Goal: Task Accomplishment & Management: Manage account settings

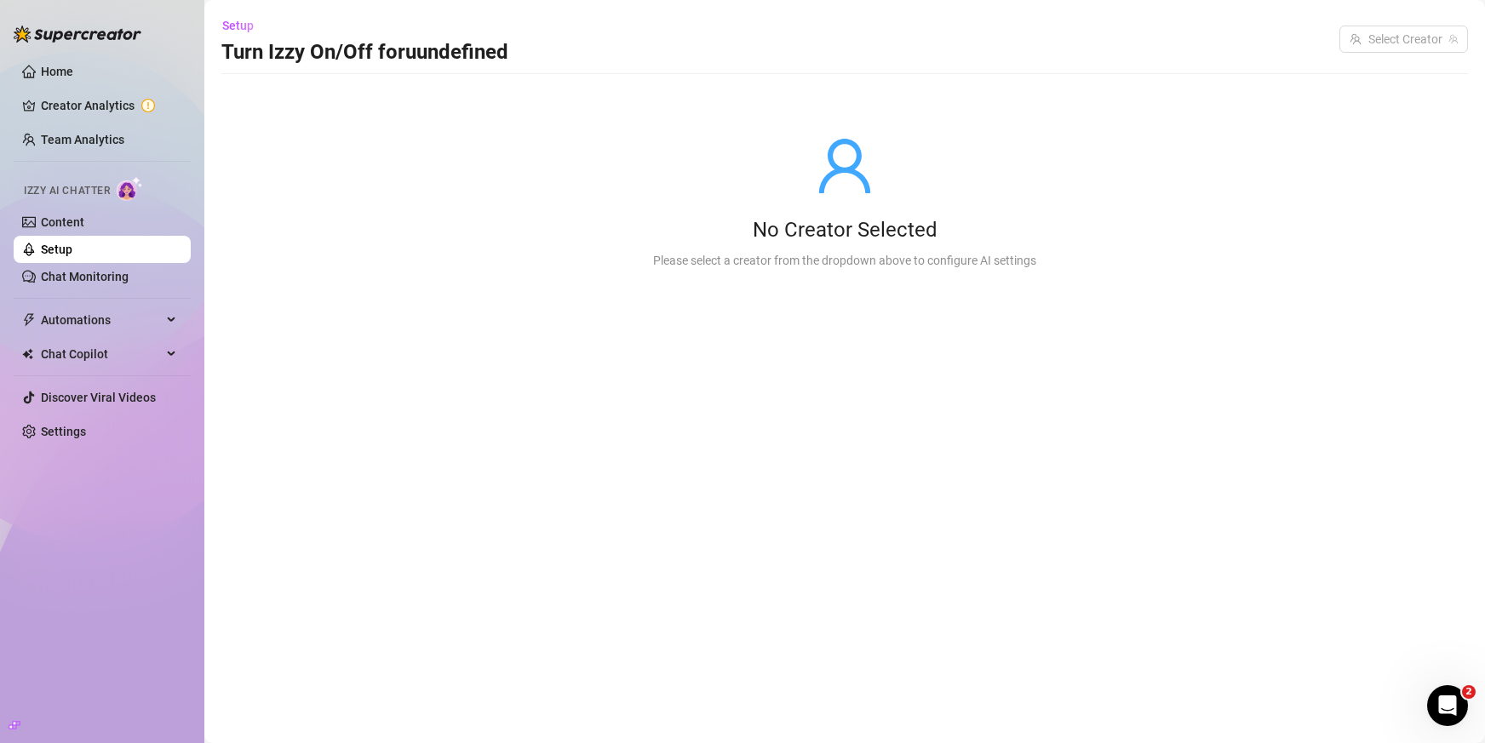
click at [72, 256] on link "Setup" at bounding box center [56, 250] width 31 height 14
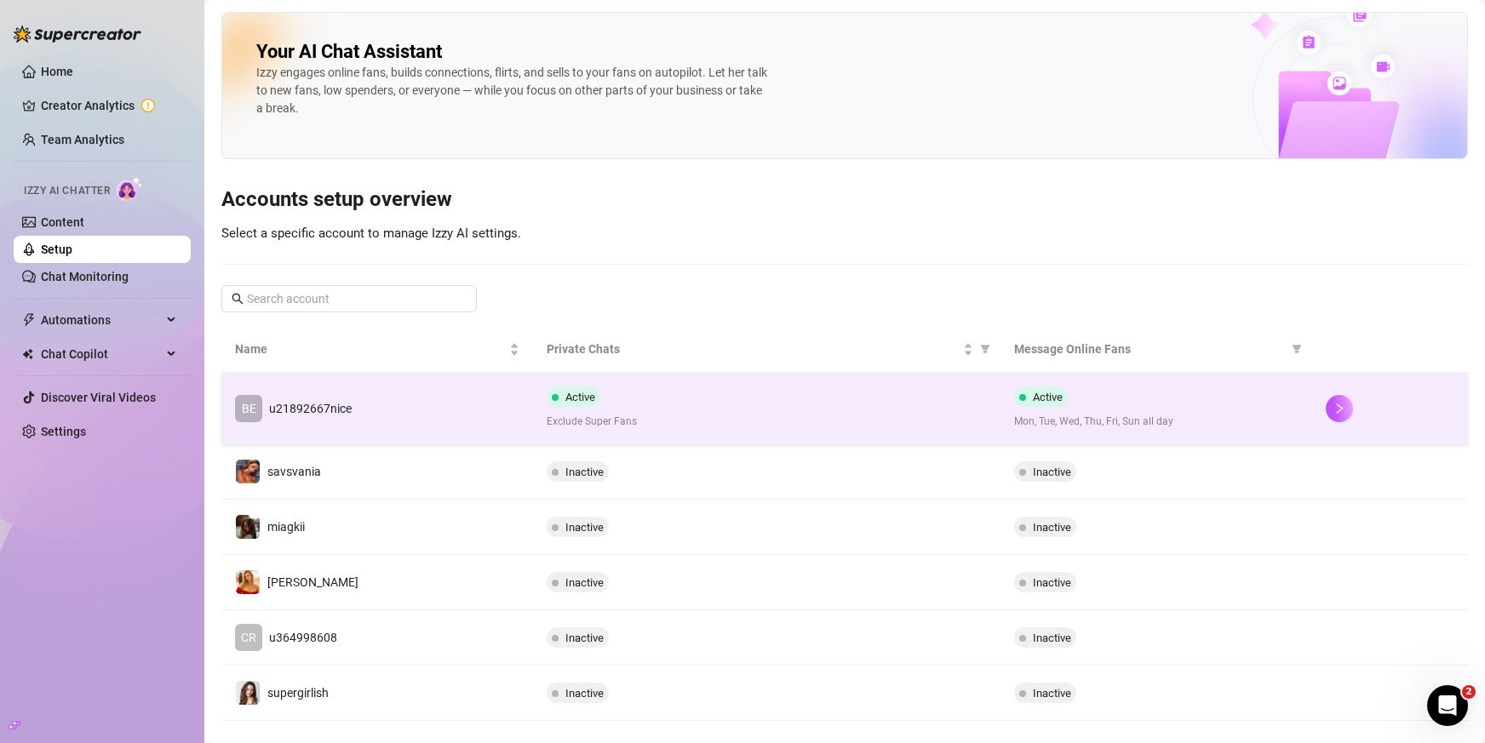
click at [395, 398] on td "BE u21892667nice" at bounding box center [377, 409] width 312 height 72
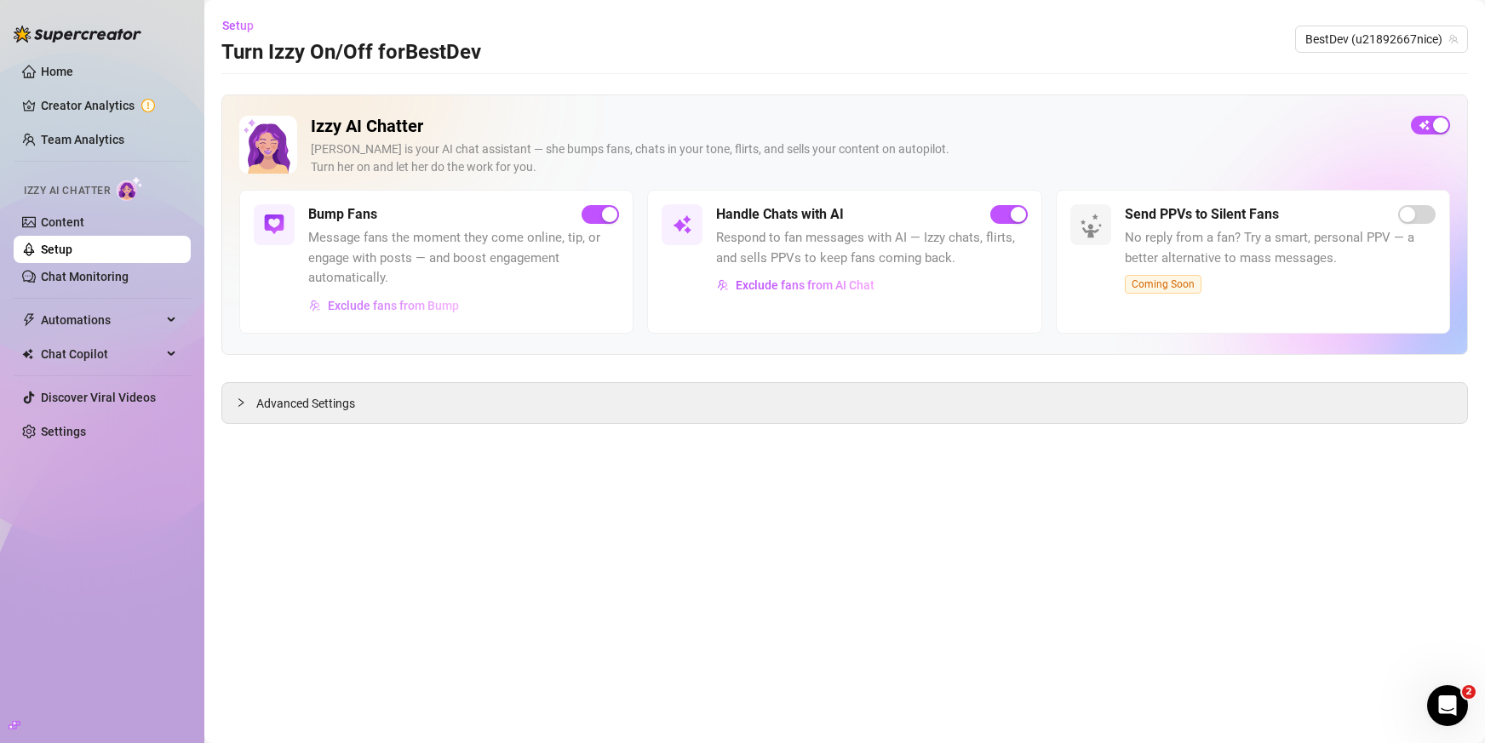
click at [430, 301] on span "Exclude fans from Bump" at bounding box center [393, 306] width 131 height 14
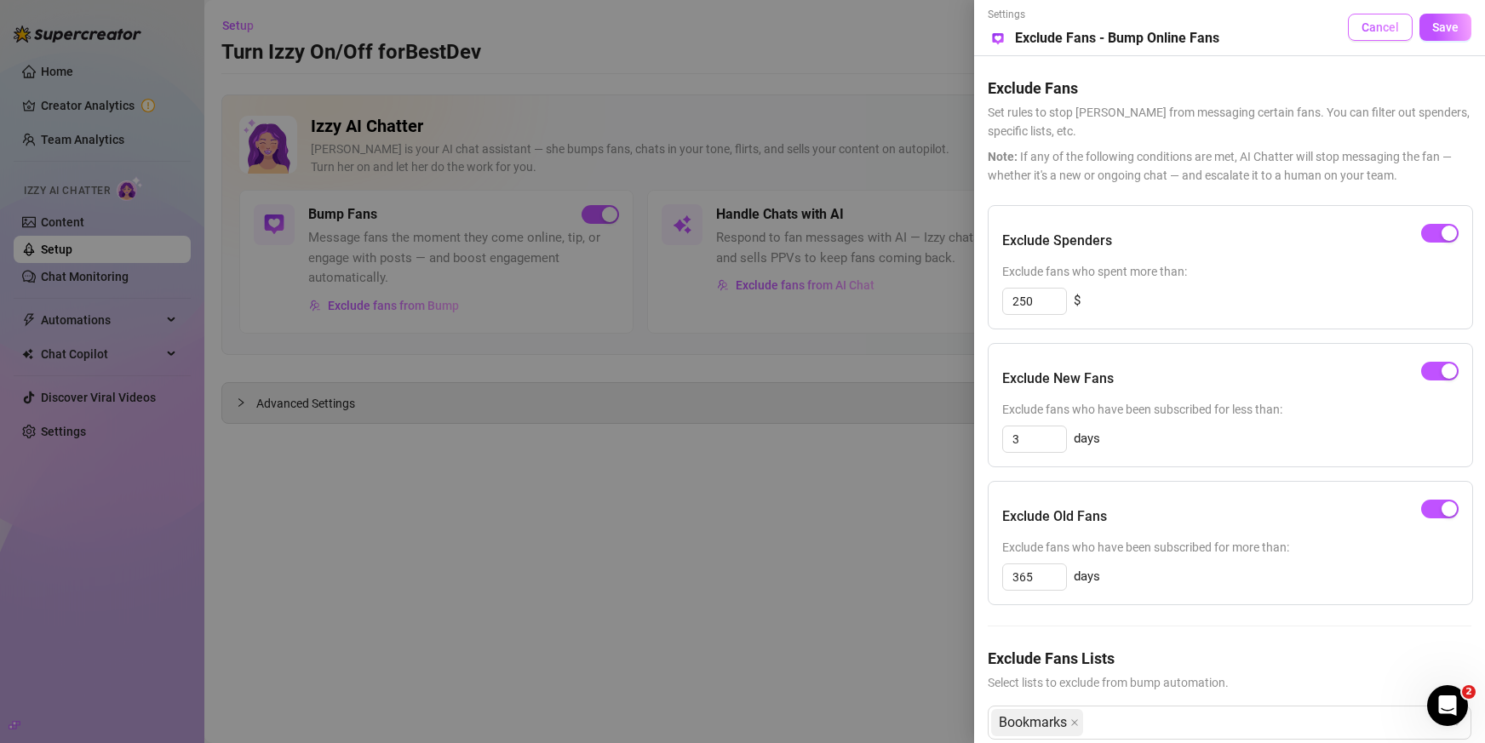
click at [1366, 26] on span "Cancel" at bounding box center [1379, 27] width 37 height 14
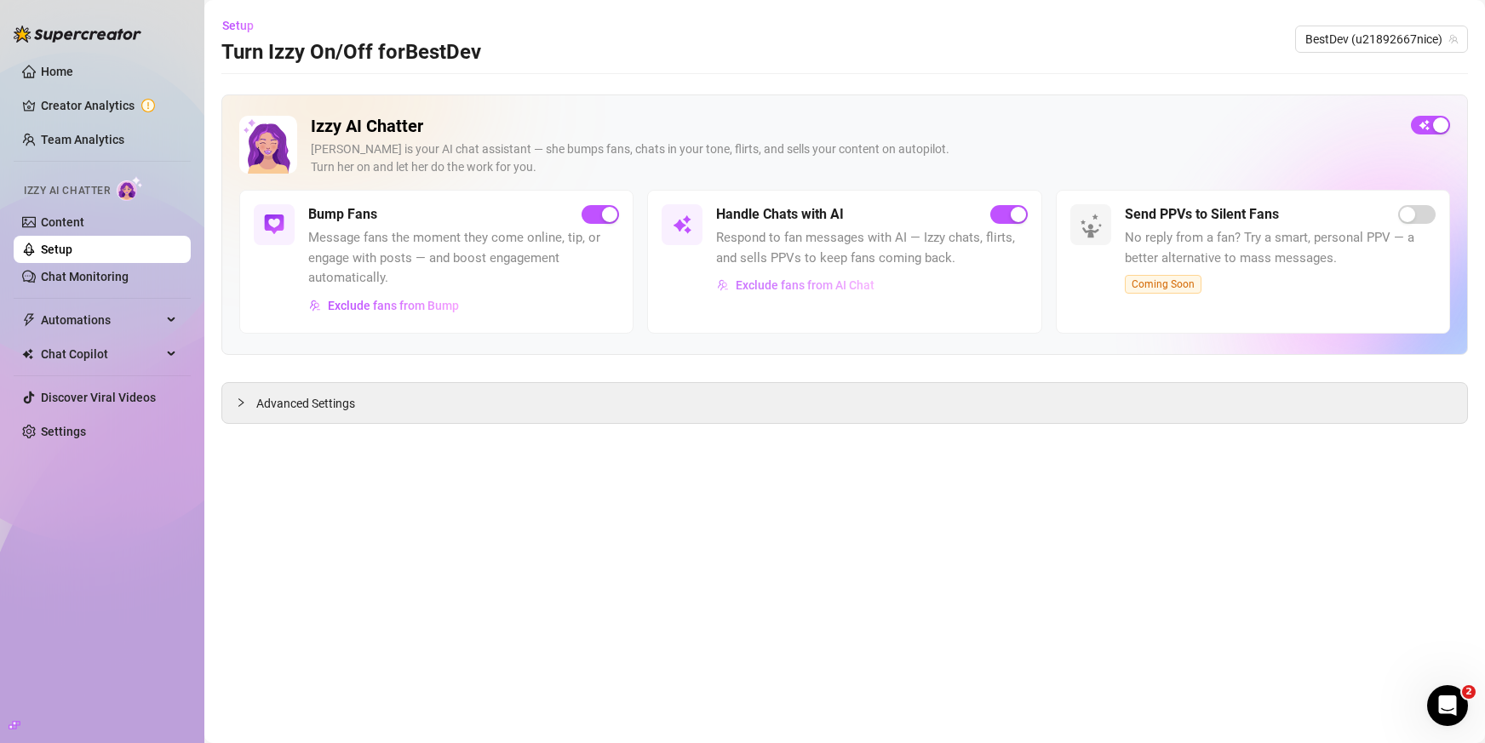
click at [858, 285] on span "Exclude fans from AI Chat" at bounding box center [805, 285] width 139 height 14
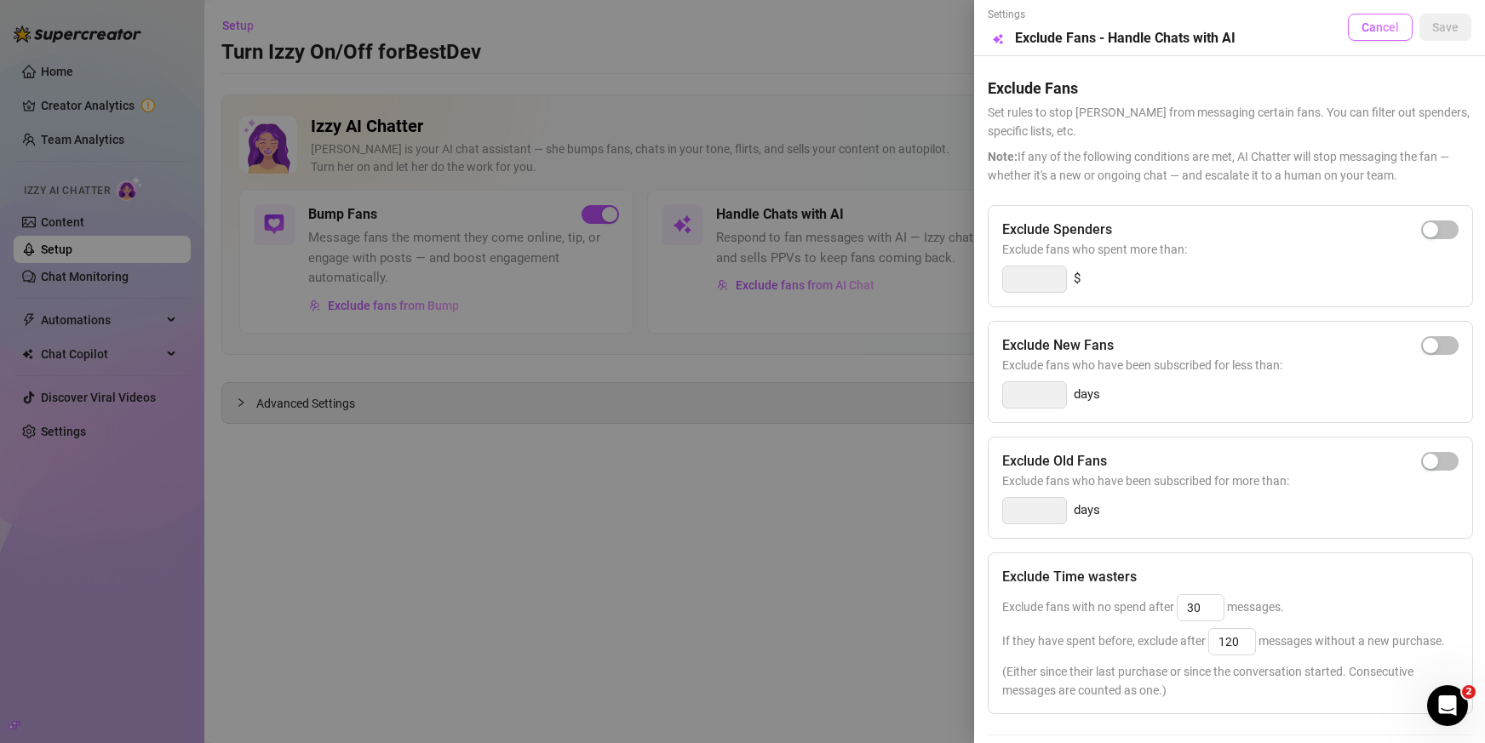
click at [1363, 31] on span "Cancel" at bounding box center [1379, 27] width 37 height 14
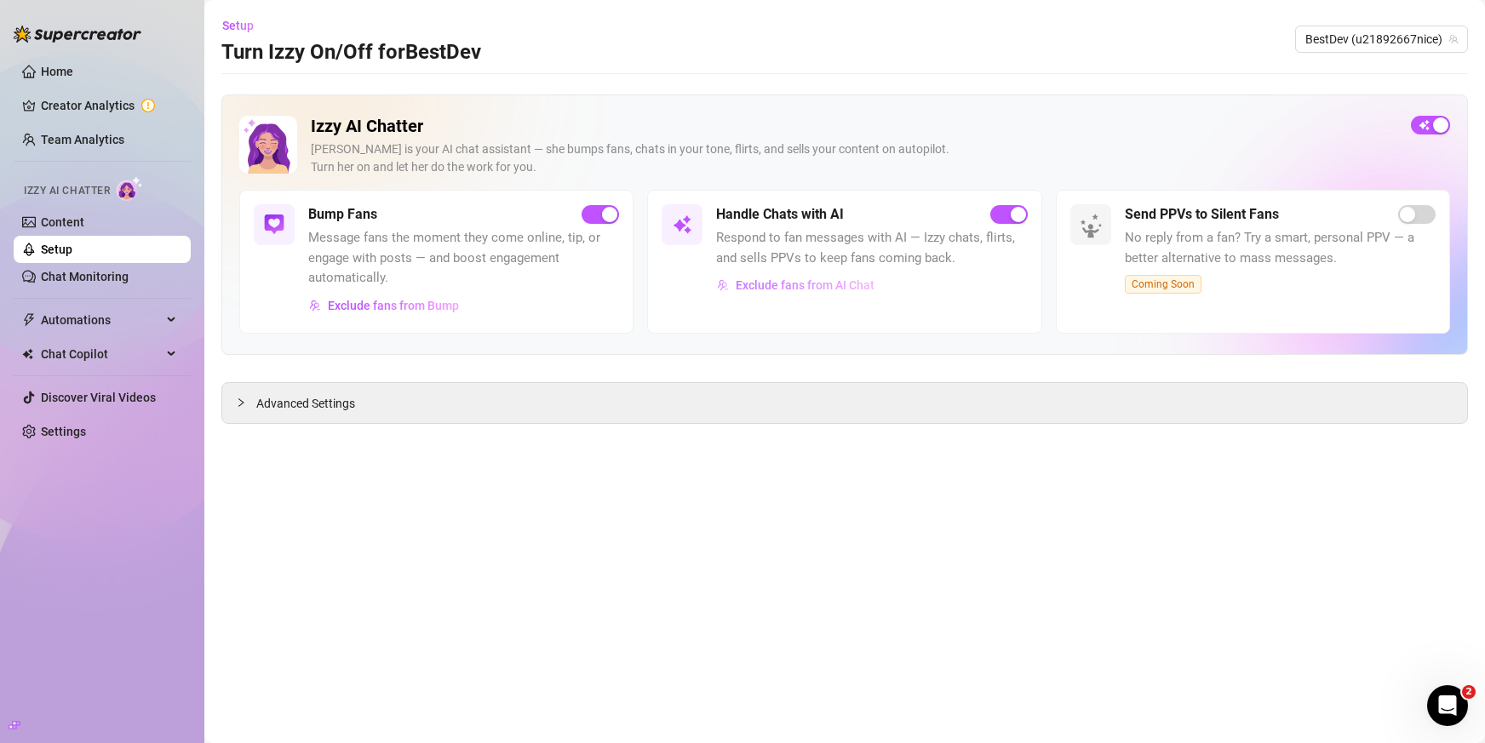
click at [865, 286] on span "Exclude fans from AI Chat" at bounding box center [805, 285] width 139 height 14
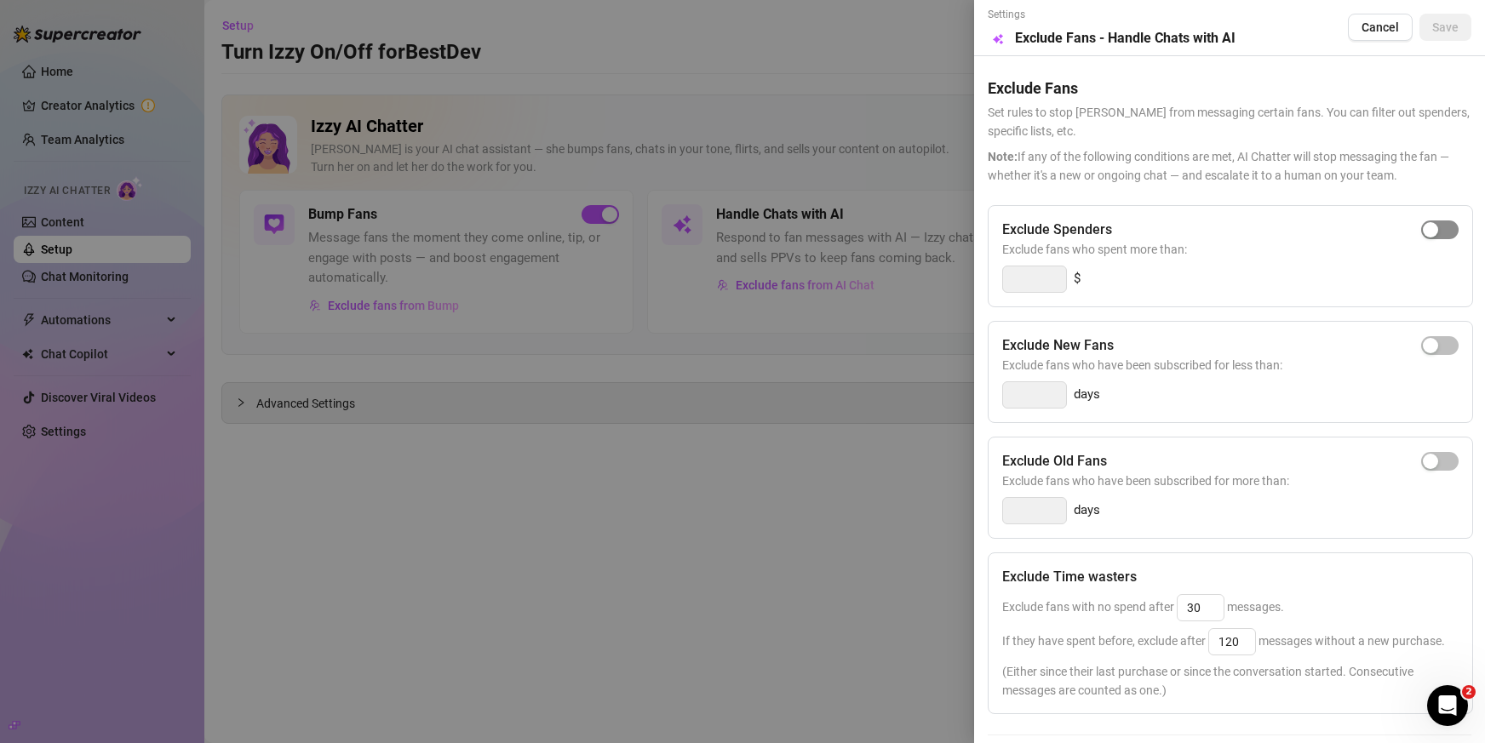
click at [1423, 232] on div "button" at bounding box center [1430, 229] width 15 height 15
type input "300"
click at [1432, 31] on span "Save" at bounding box center [1445, 27] width 26 height 14
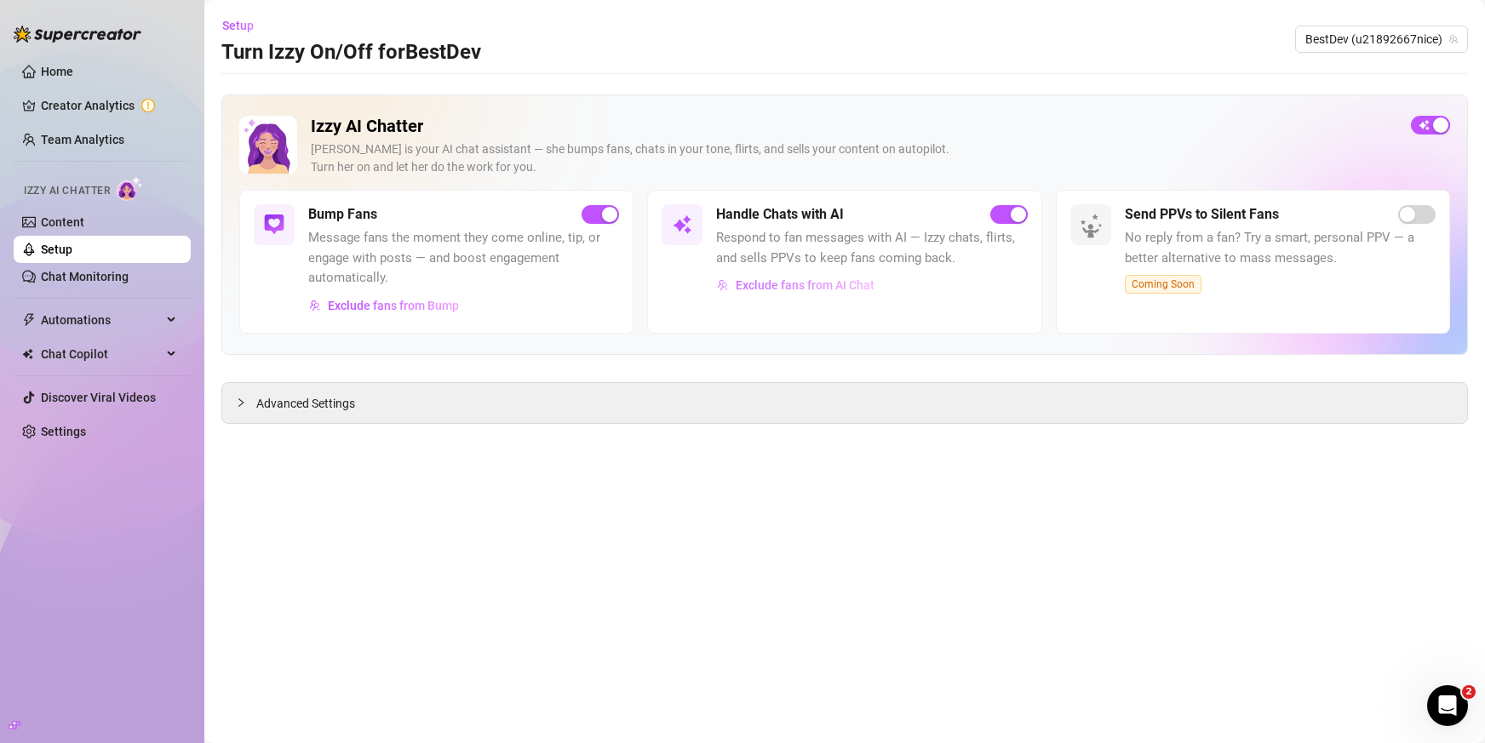
click at [857, 279] on span "Exclude fans from AI Chat" at bounding box center [805, 285] width 139 height 14
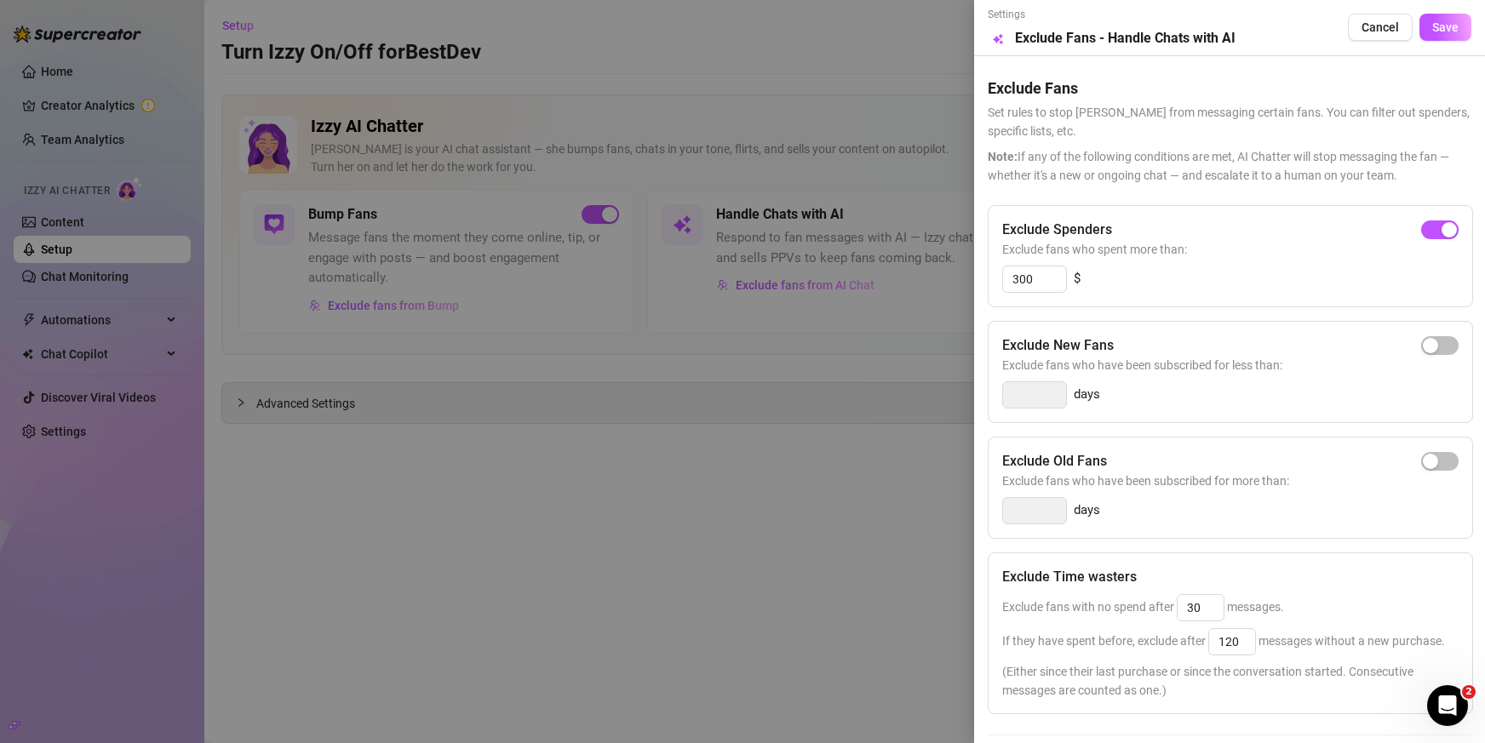
click at [834, 346] on div at bounding box center [742, 371] width 1485 height 743
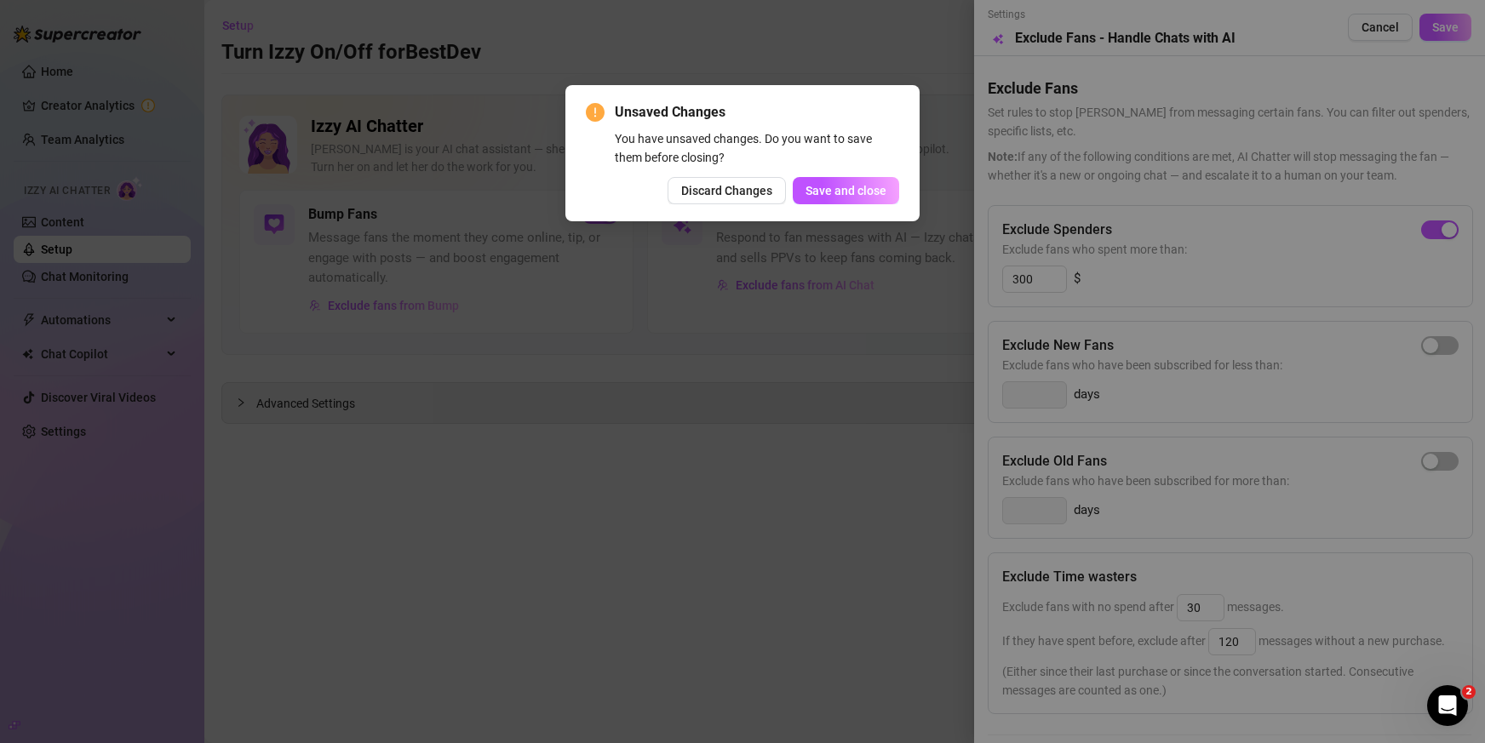
click at [383, 309] on div "Unsaved Changes You have unsaved changes. Do you want to save them before closi…" at bounding box center [742, 371] width 1485 height 743
click at [743, 192] on span "Discard Changes" at bounding box center [726, 191] width 91 height 14
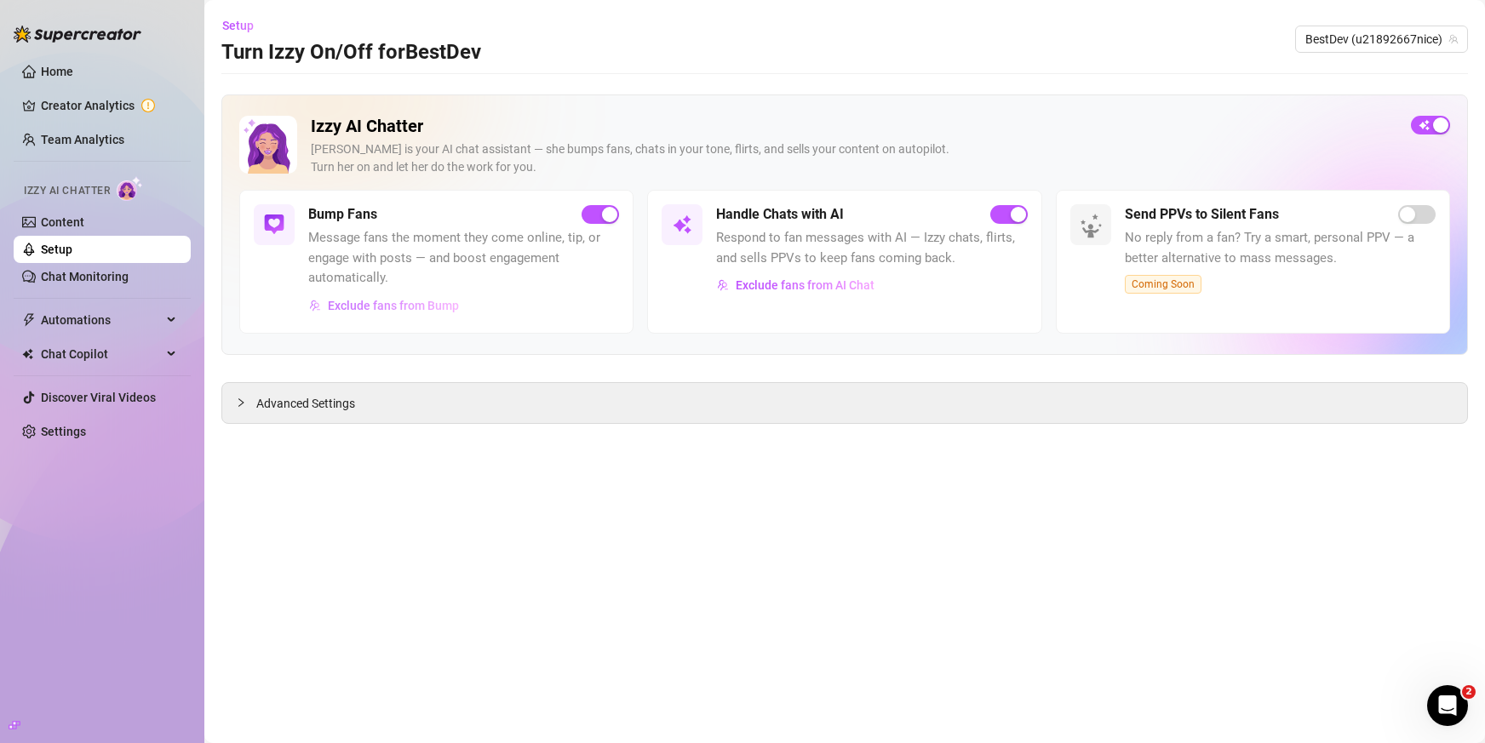
click at [457, 297] on button "Exclude fans from Bump" at bounding box center [384, 305] width 152 height 27
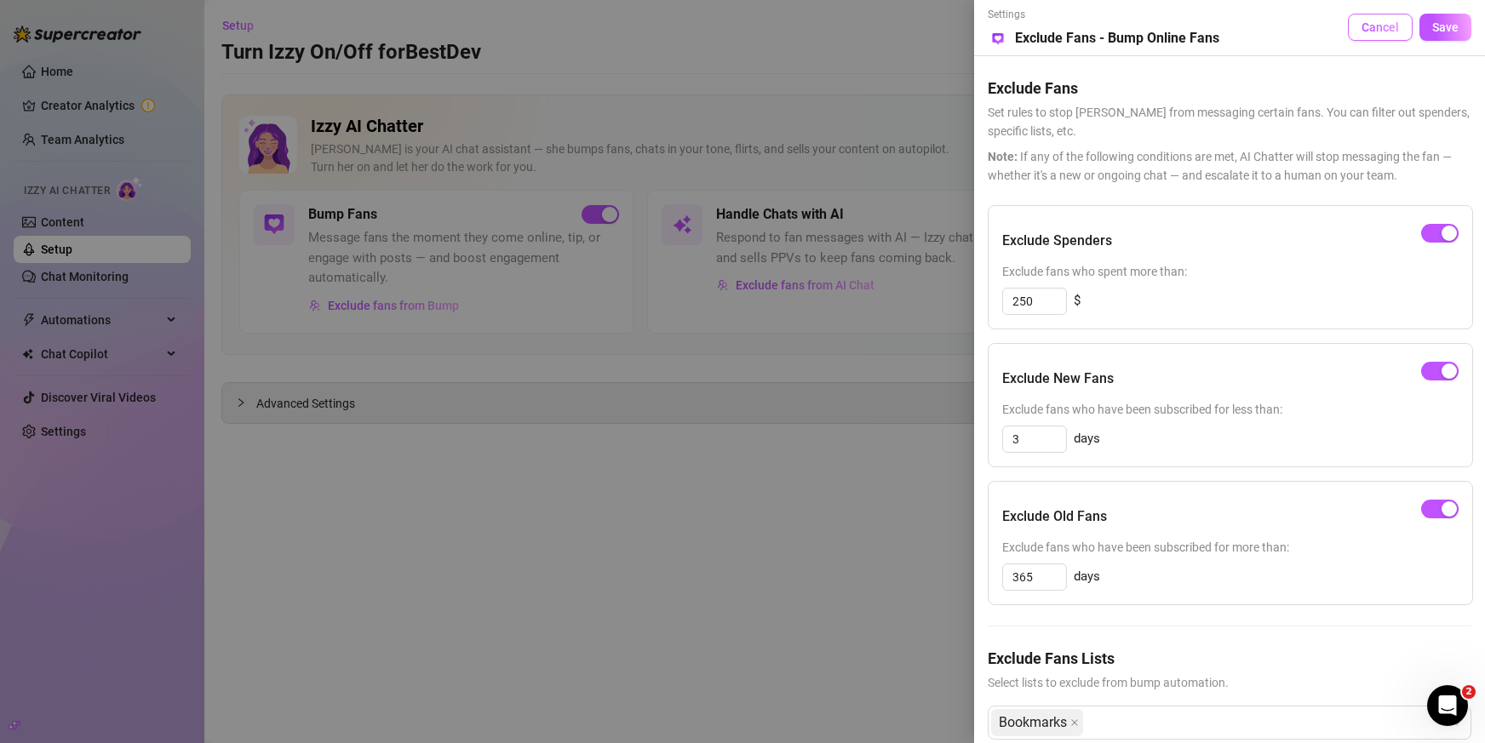
click at [1377, 29] on span "Cancel" at bounding box center [1379, 27] width 37 height 14
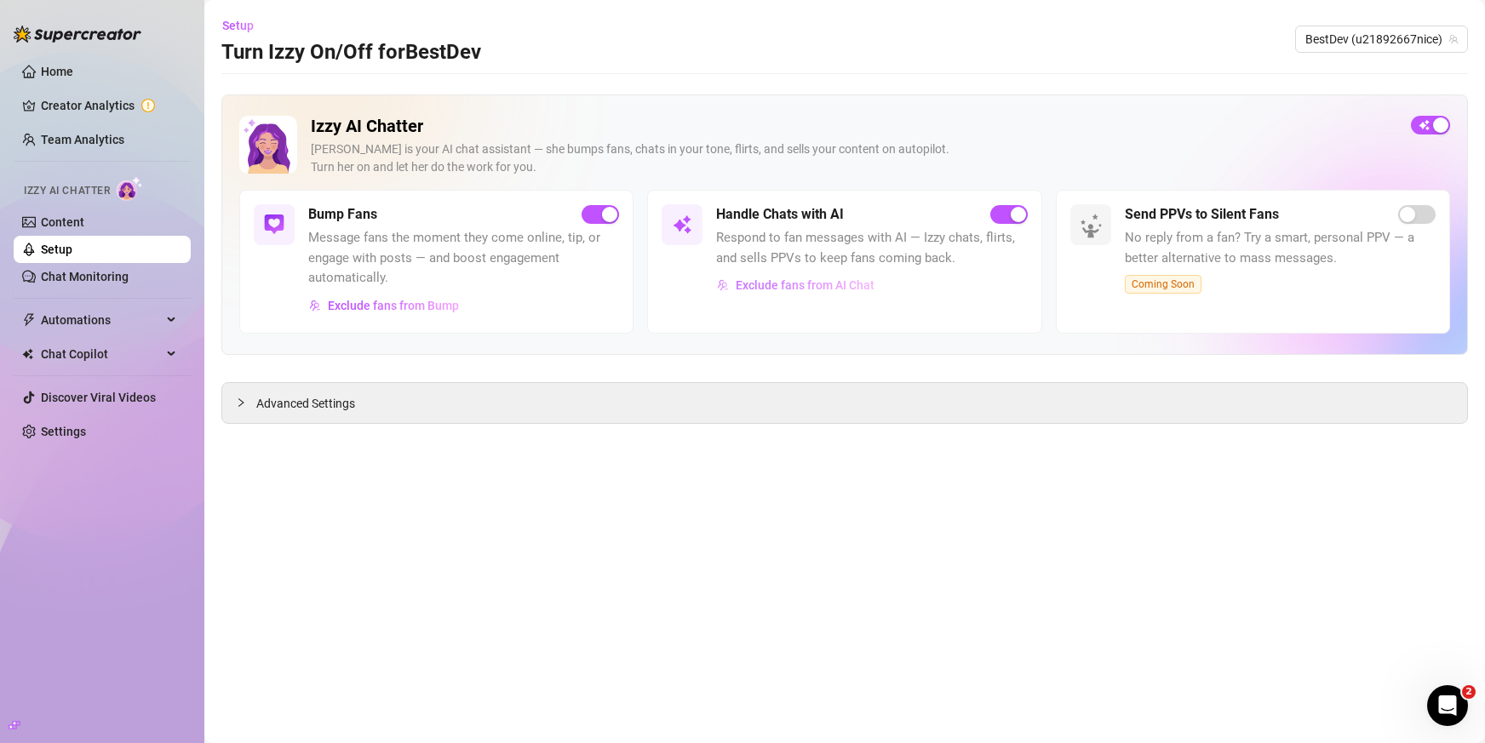
click at [803, 285] on span "Exclude fans from AI Chat" at bounding box center [805, 285] width 139 height 14
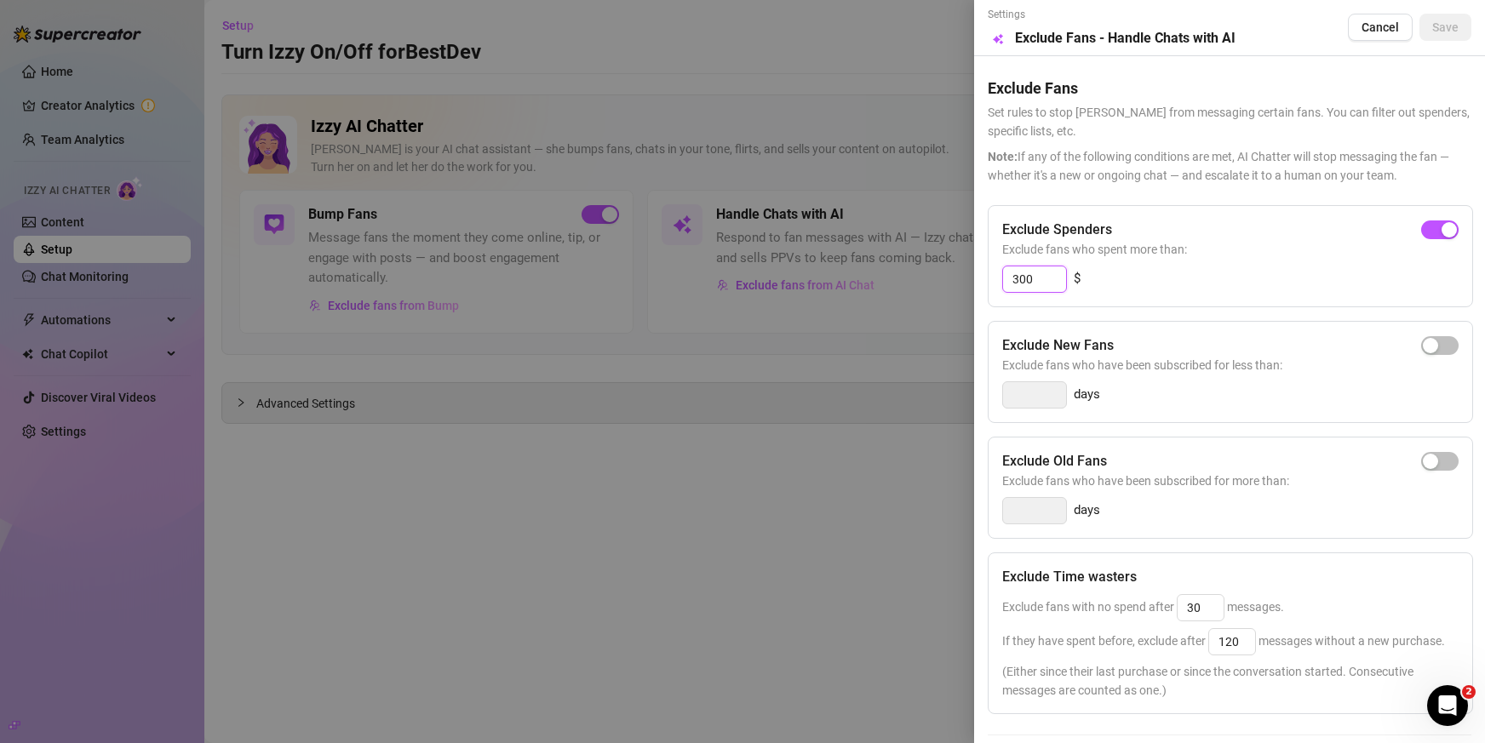
click at [1020, 274] on input "300" at bounding box center [1034, 279] width 63 height 26
type input "320"
click at [1437, 27] on span "Save" at bounding box center [1445, 27] width 26 height 14
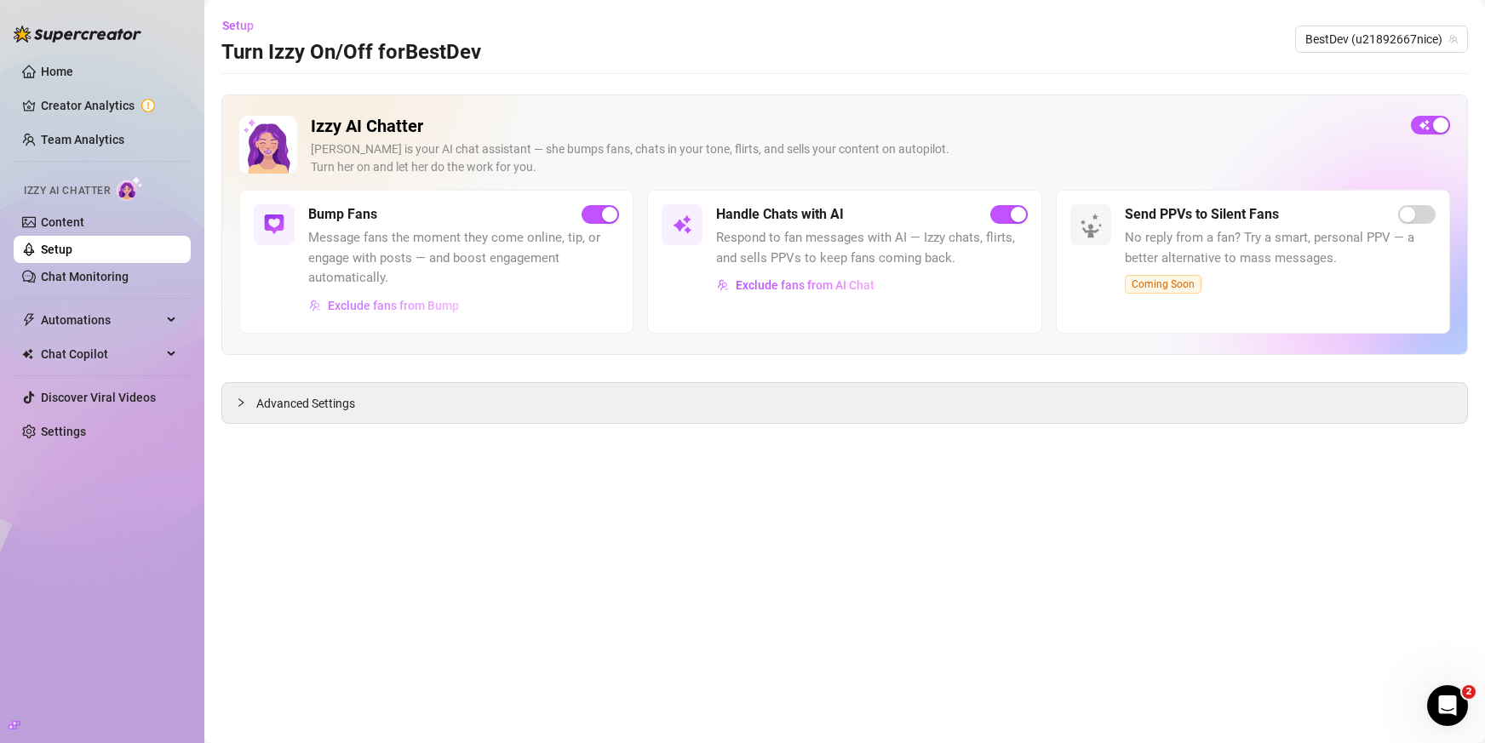
click at [421, 302] on span "Exclude fans from Bump" at bounding box center [393, 306] width 131 height 14
